Goal: Information Seeking & Learning: Check status

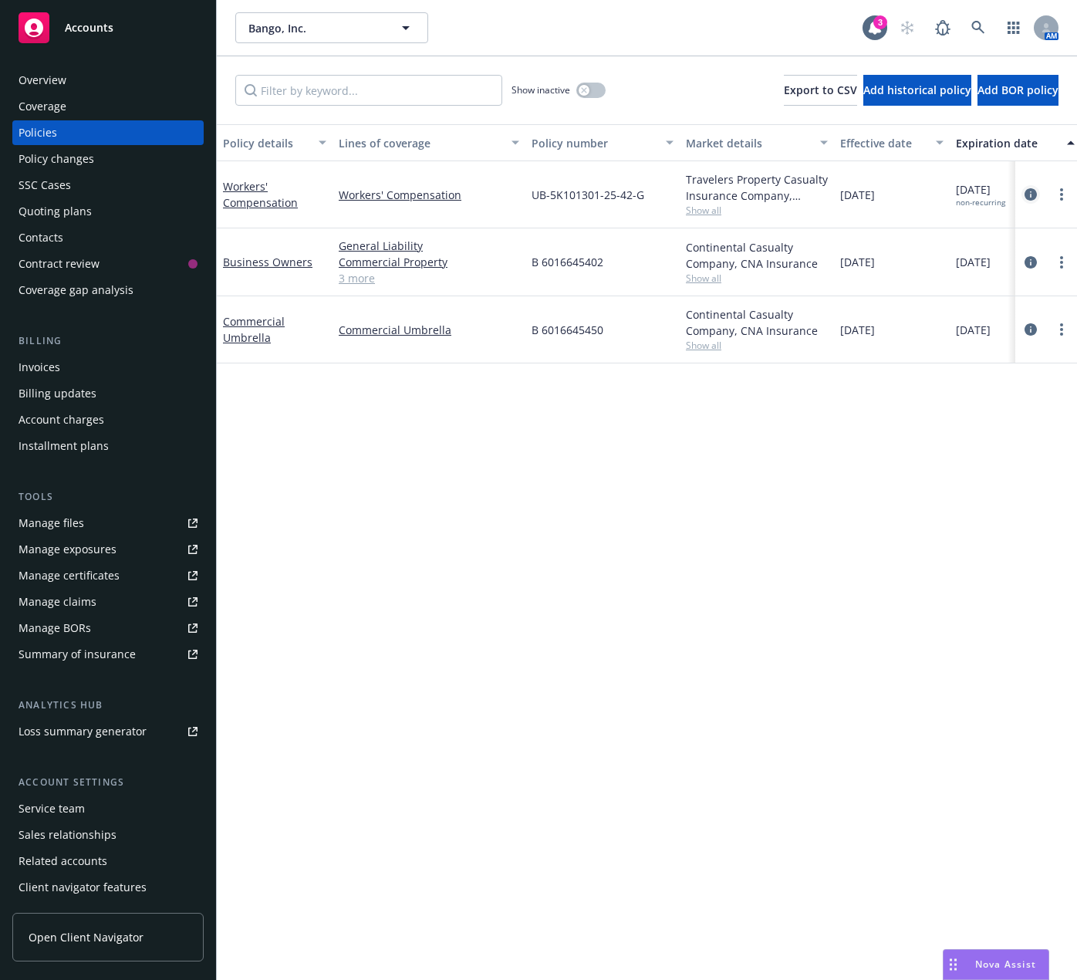
click at [1030, 189] on icon "circleInformation" at bounding box center [1031, 194] width 12 height 12
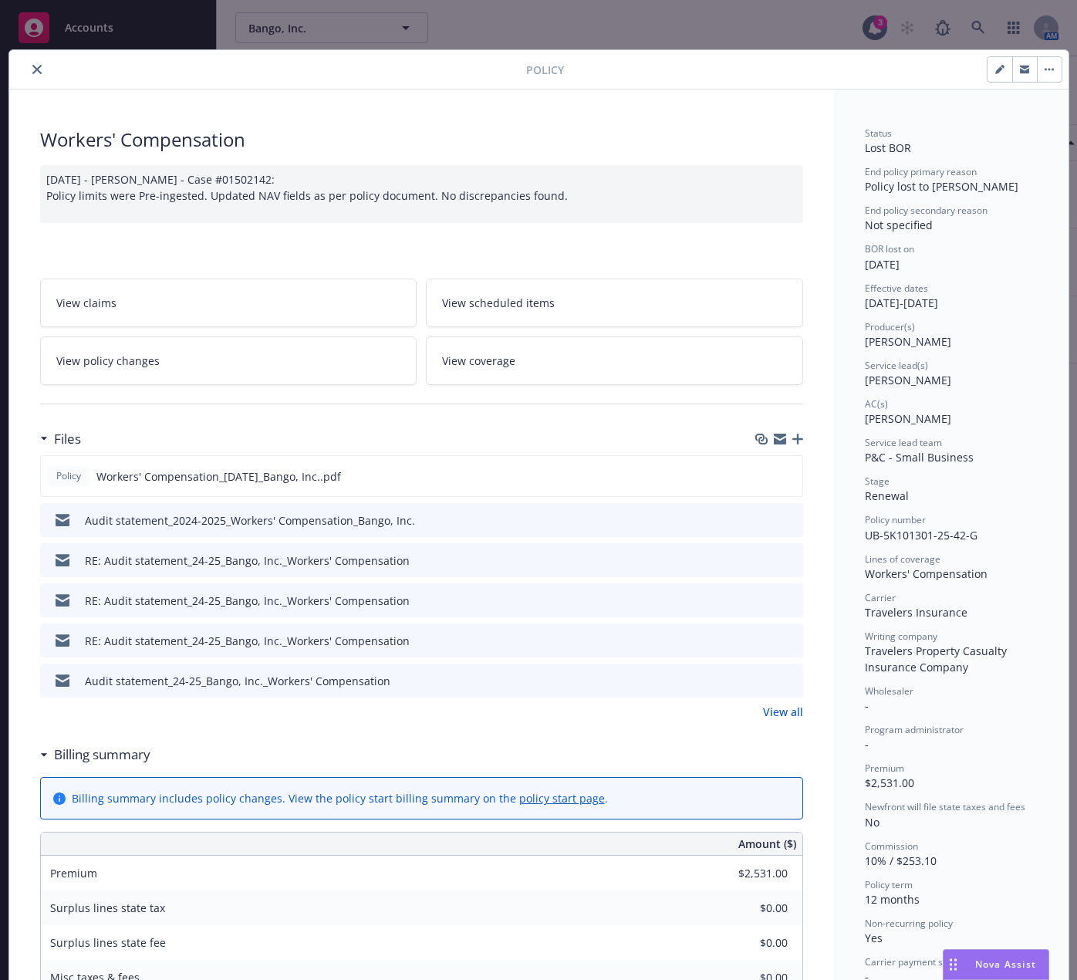
click at [327, 364] on link "View policy changes" at bounding box center [228, 361] width 377 height 49
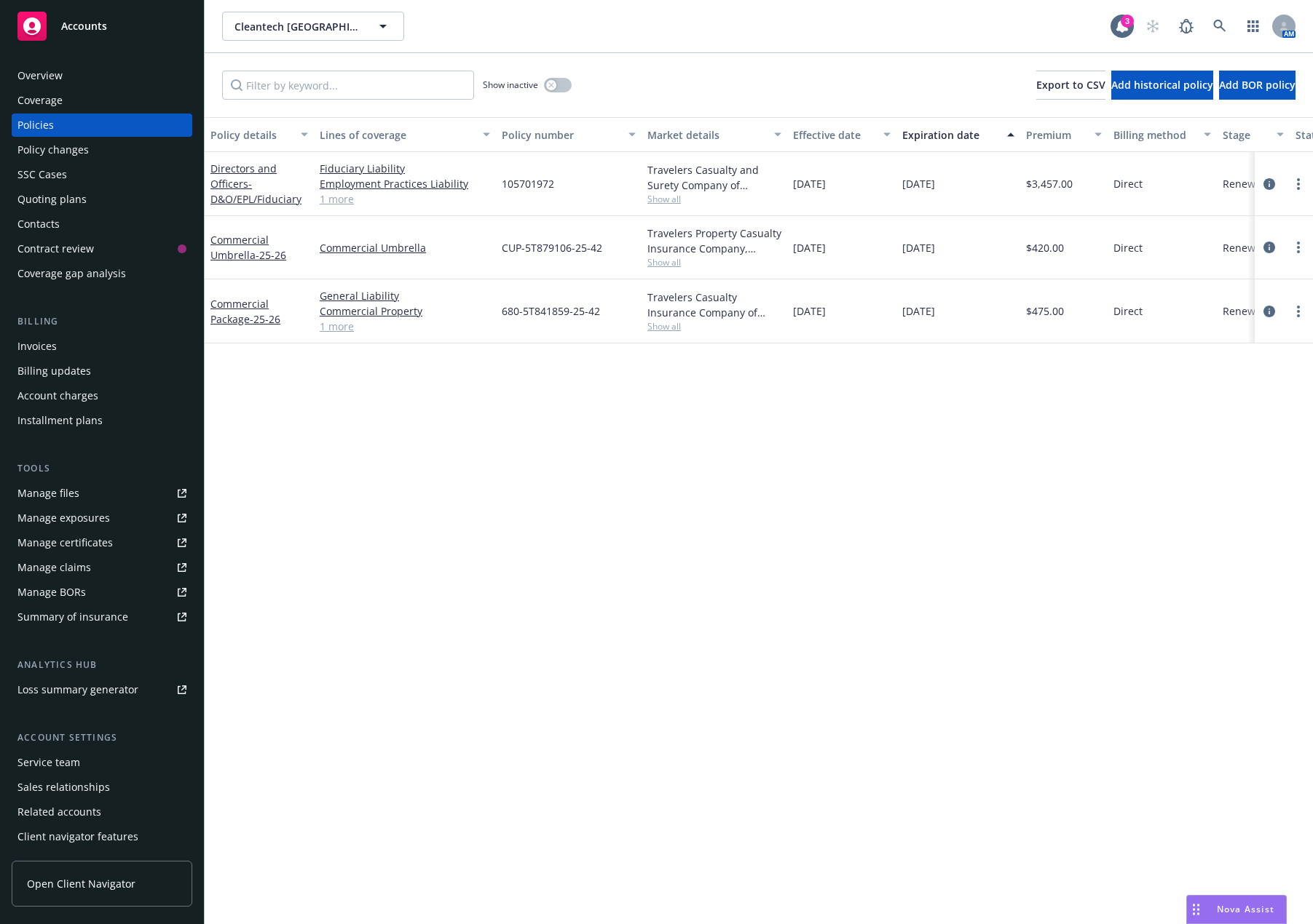
click at [301, 448] on div "Policy details Lines of coverage Policy number Market details Effective date Ex…" at bounding box center [758, 520] width 1108 height 807
click at [1269, 305] on link "circleInformation" at bounding box center [1269, 311] width 18 height 18
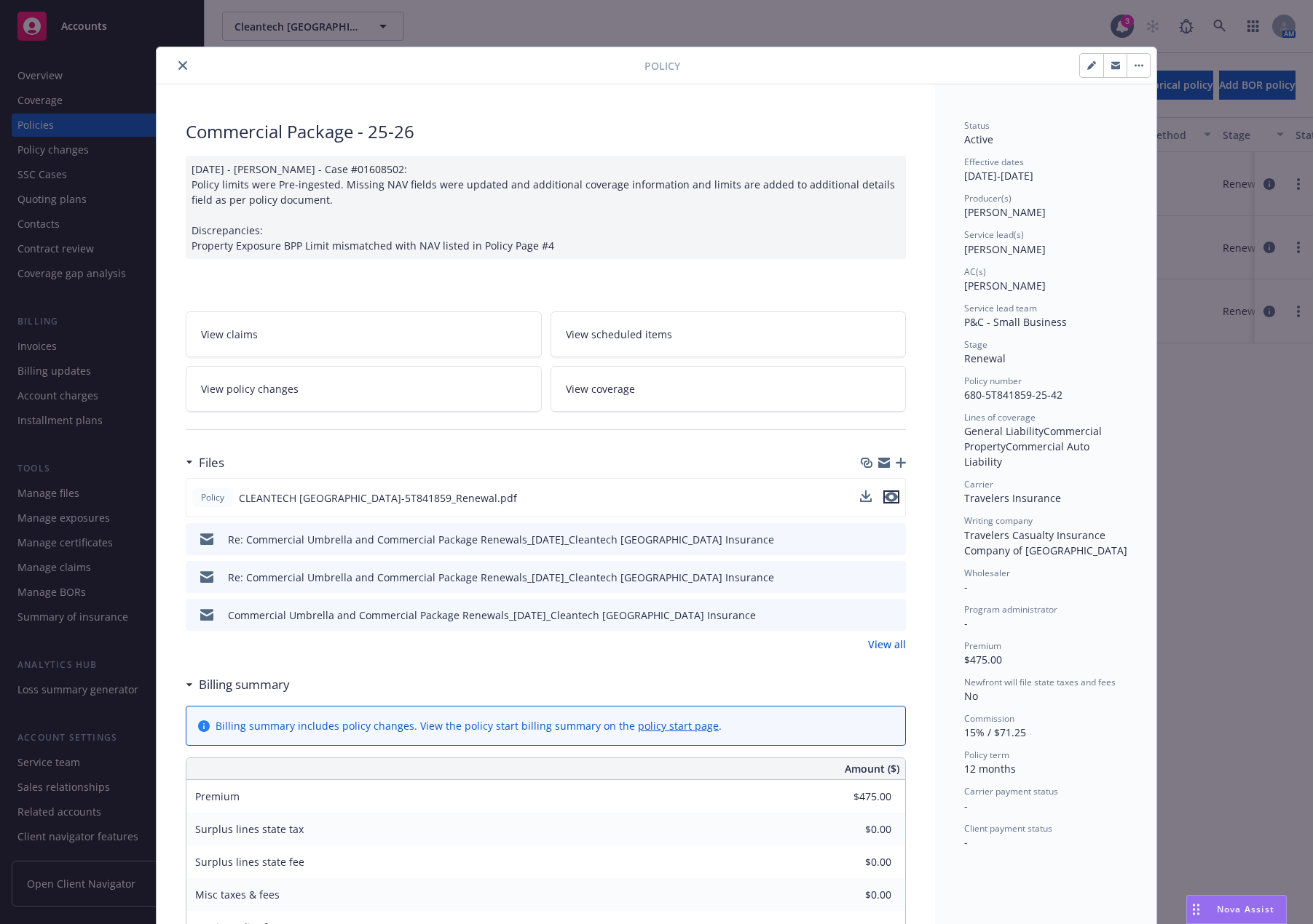
click at [889, 496] on icon "preview file" at bounding box center [891, 497] width 13 height 10
